Goal: Navigation & Orientation: Find specific page/section

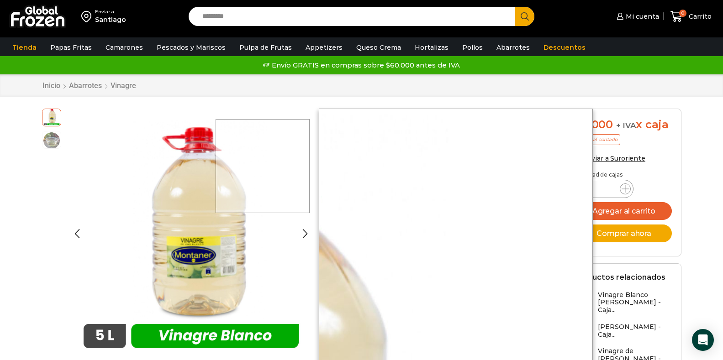
scroll to position [91, 0]
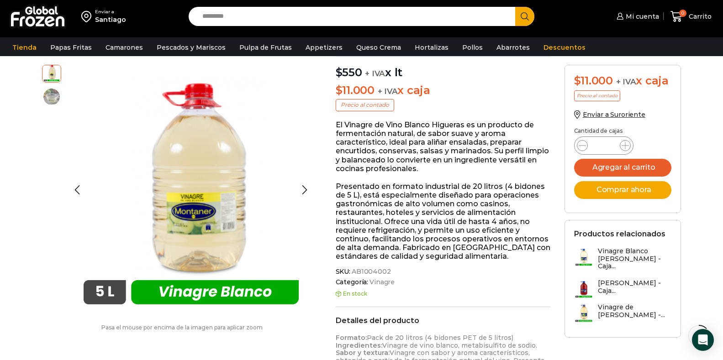
drag, startPoint x: 407, startPoint y: 46, endPoint x: 218, endPoint y: 116, distance: 201.0
click at [410, 46] on link "Hortalizas" at bounding box center [431, 47] width 43 height 17
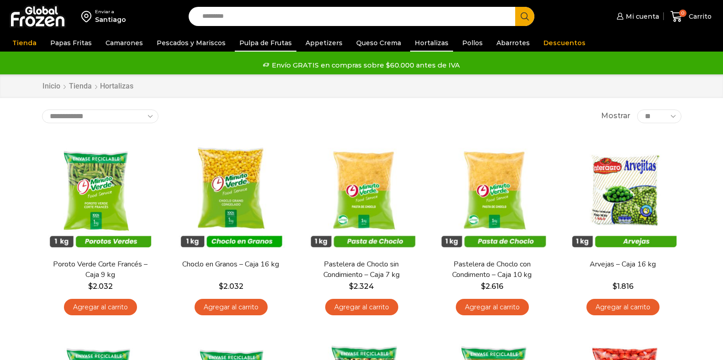
click at [255, 45] on link "Pulpa de Frutas" at bounding box center [266, 42] width 62 height 17
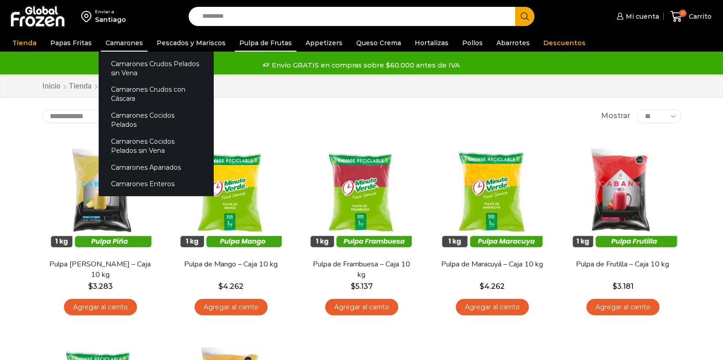
click at [107, 43] on link "Camarones" at bounding box center [124, 42] width 47 height 17
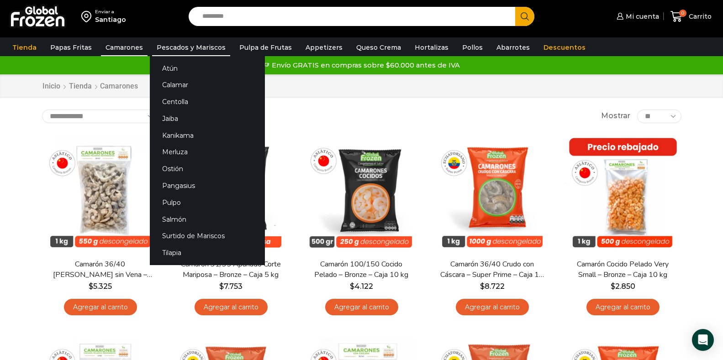
click at [184, 47] on link "Pescados y Mariscos" at bounding box center [191, 47] width 78 height 17
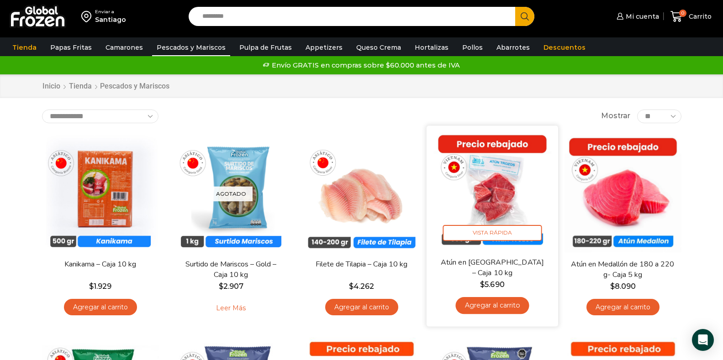
click at [504, 202] on img at bounding box center [492, 191] width 118 height 118
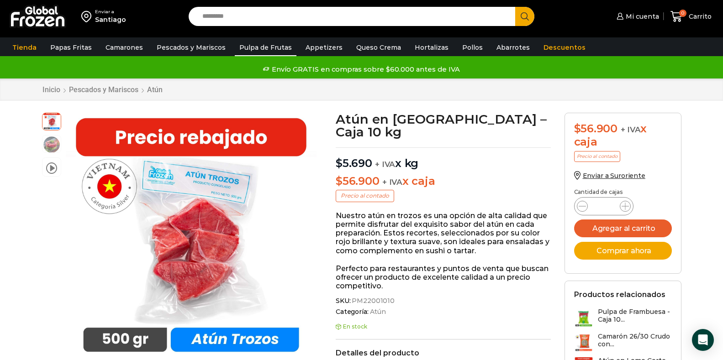
click at [249, 48] on link "Pulpa de Frutas" at bounding box center [266, 47] width 62 height 17
click at [316, 52] on link "Appetizers" at bounding box center [324, 47] width 46 height 17
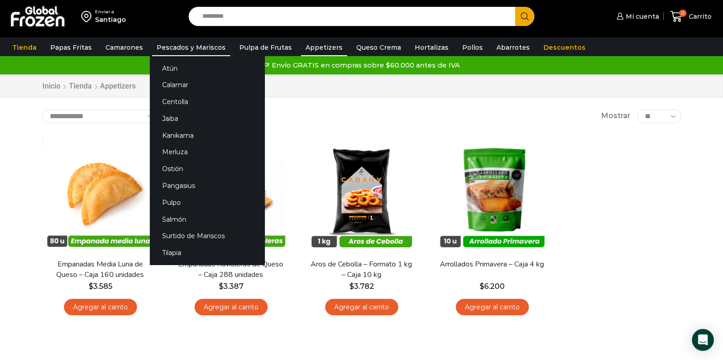
click at [190, 50] on link "Pescados y Mariscos" at bounding box center [191, 47] width 78 height 17
click at [173, 121] on link "Jaiba" at bounding box center [207, 118] width 115 height 17
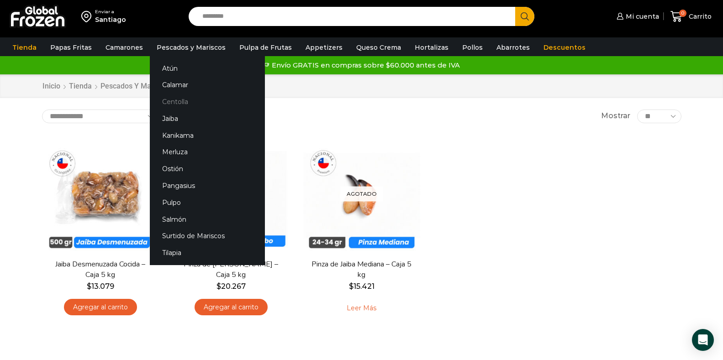
click at [189, 98] on link "Centolla" at bounding box center [207, 102] width 115 height 17
click at [186, 102] on link "Centolla" at bounding box center [207, 102] width 115 height 17
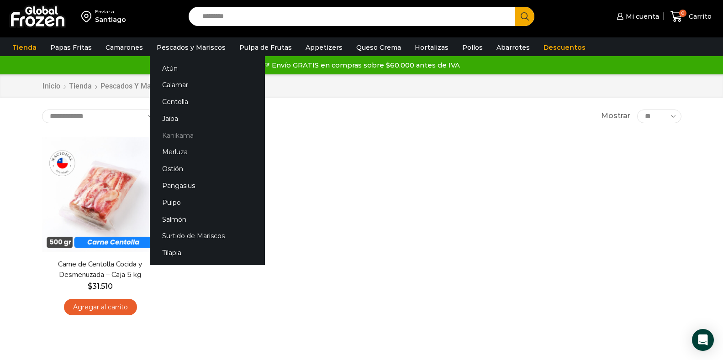
click at [176, 136] on link "Kanikama" at bounding box center [207, 135] width 115 height 17
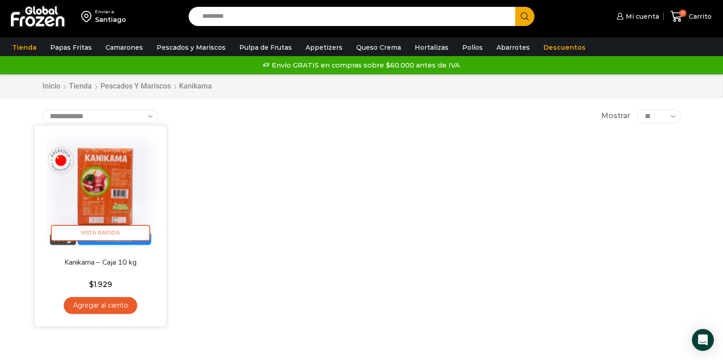
click at [114, 175] on img at bounding box center [101, 191] width 118 height 118
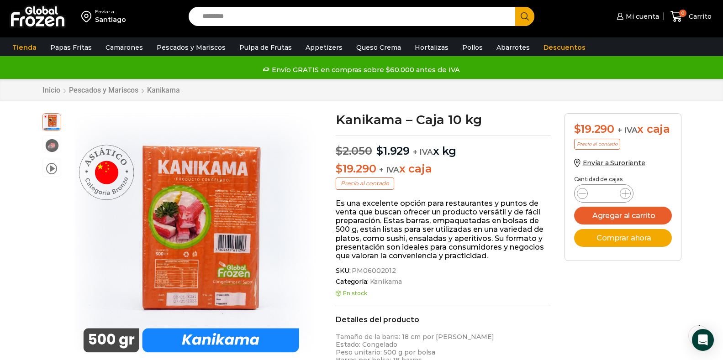
scroll to position [46, 0]
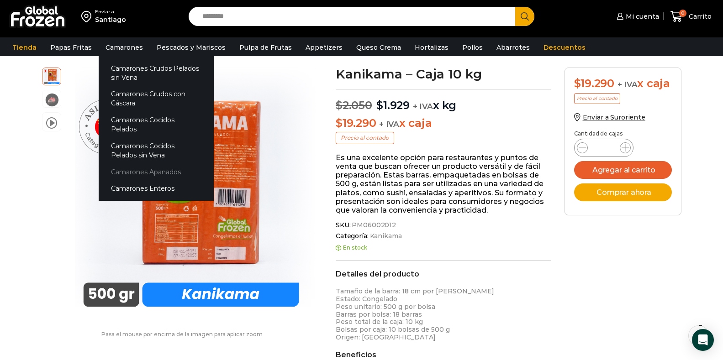
click at [139, 163] on link "Camarones Apanados" at bounding box center [156, 171] width 115 height 17
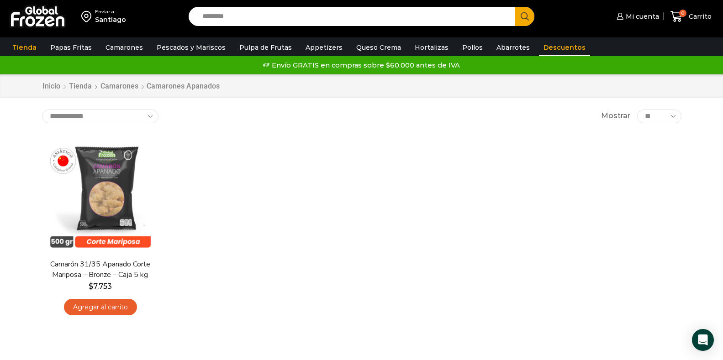
click at [554, 45] on link "Descuentos" at bounding box center [564, 47] width 51 height 17
